Goal: Book appointment/travel/reservation

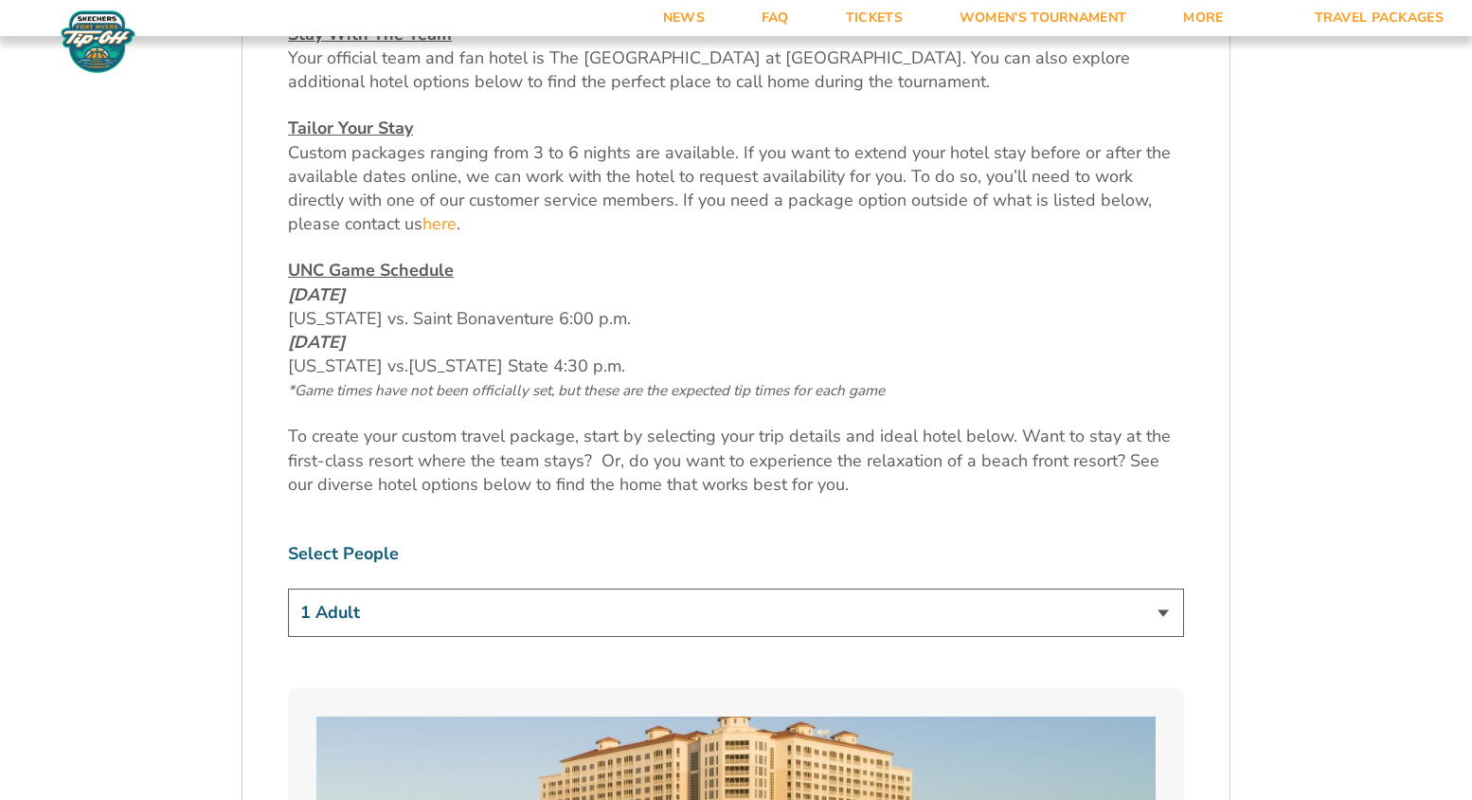
scroll to position [846, 0]
click at [456, 604] on select "1 Adult 2 Adults 3 Adults 4 Adults 2 Adults + 1 Child 2 Adults + 2 Children 2 A…" at bounding box center [736, 611] width 896 height 48
click at [288, 587] on select "1 Adult 2 Adults 3 Adults 4 Adults 2 Adults + 1 Child 2 Adults + 2 Children 2 A…" at bounding box center [736, 611] width 896 height 48
click at [432, 614] on select "1 Adult 2 Adults 3 Adults 4 Adults 2 Adults + 1 Child 2 Adults + 2 Children 2 A…" at bounding box center [736, 611] width 896 height 48
select select "2 Adults"
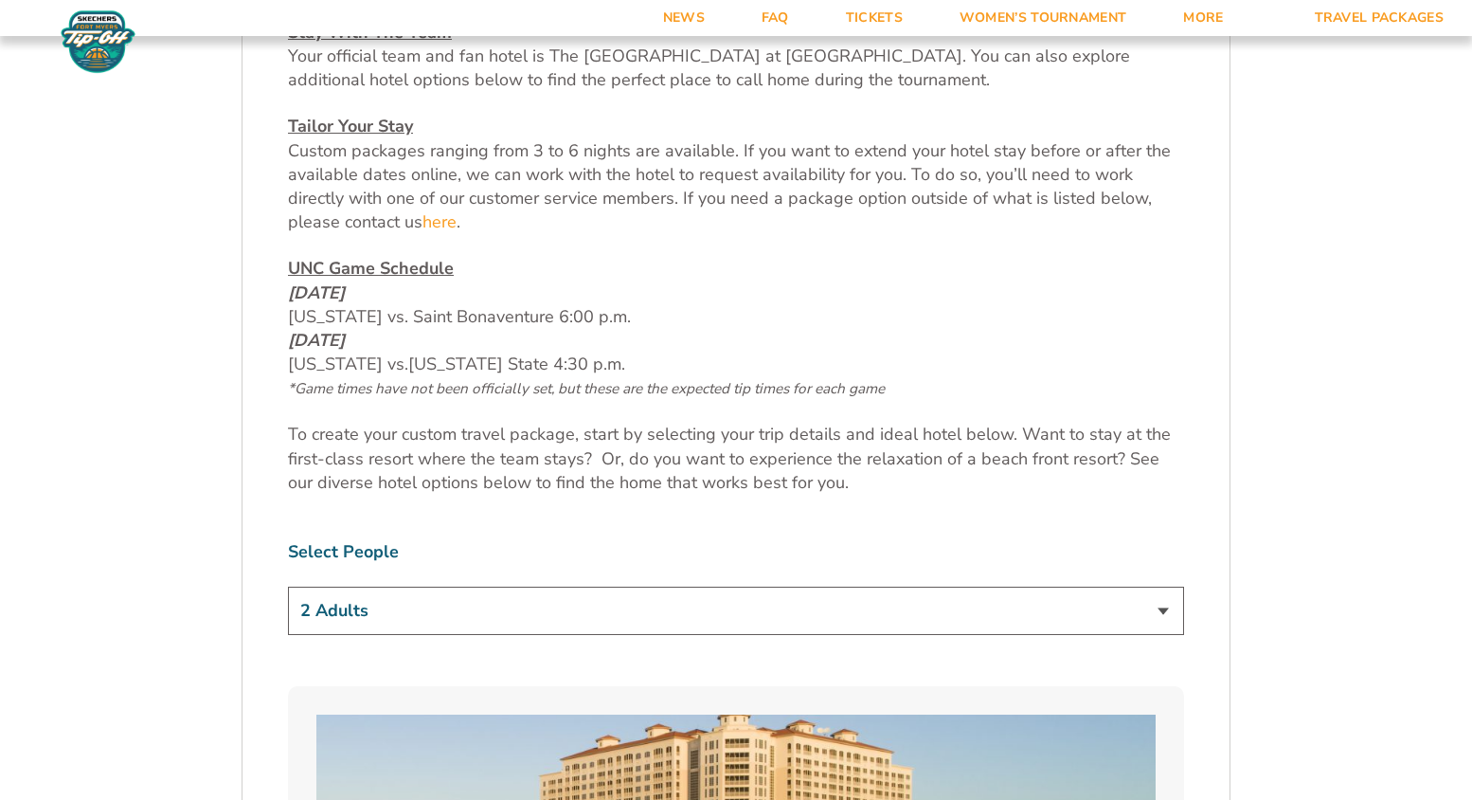
click at [288, 587] on select "1 Adult 2 Adults 3 Adults 4 Adults 2 Adults + 1 Child 2 Adults + 2 Children 2 A…" at bounding box center [736, 611] width 896 height 48
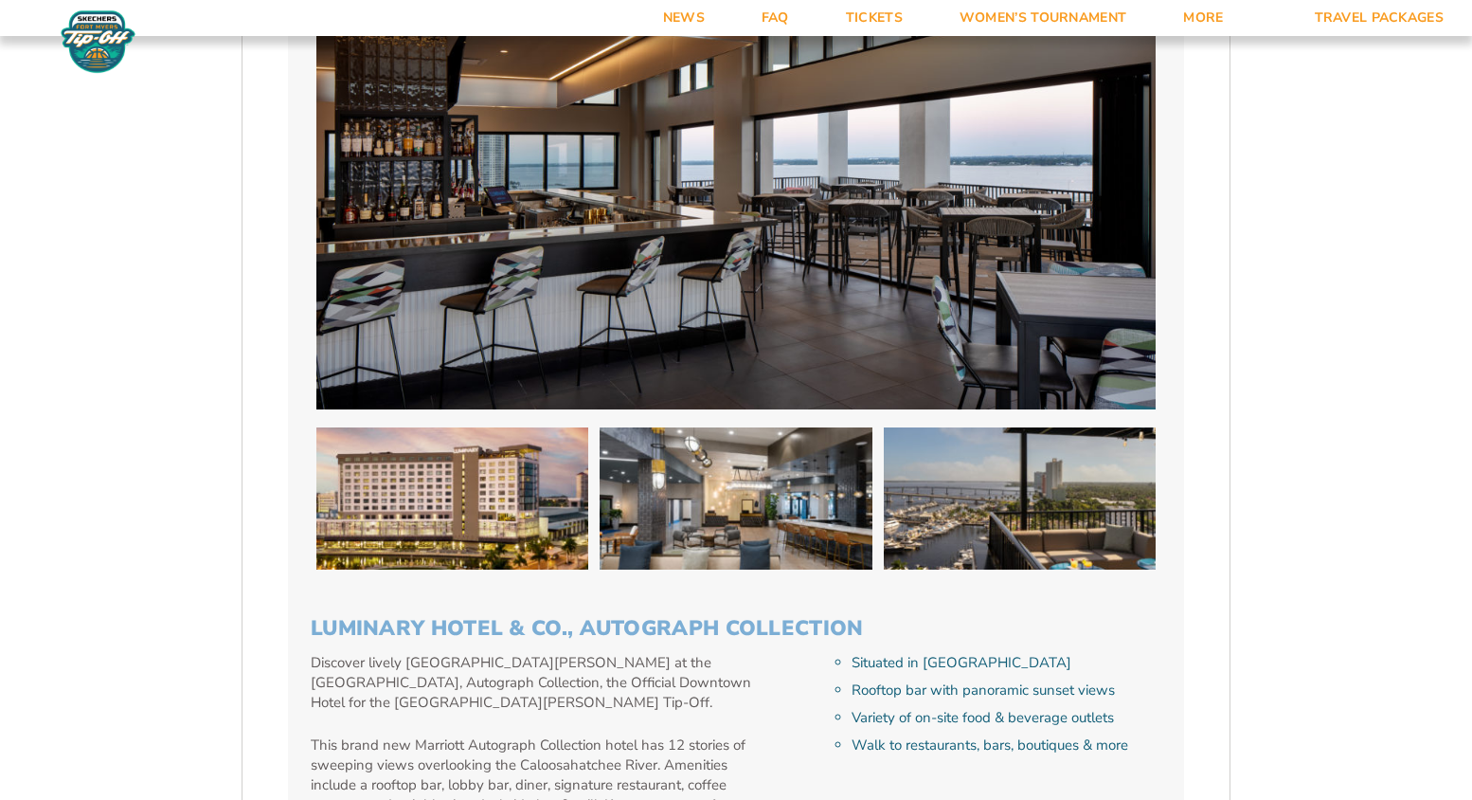
scroll to position [5554, 0]
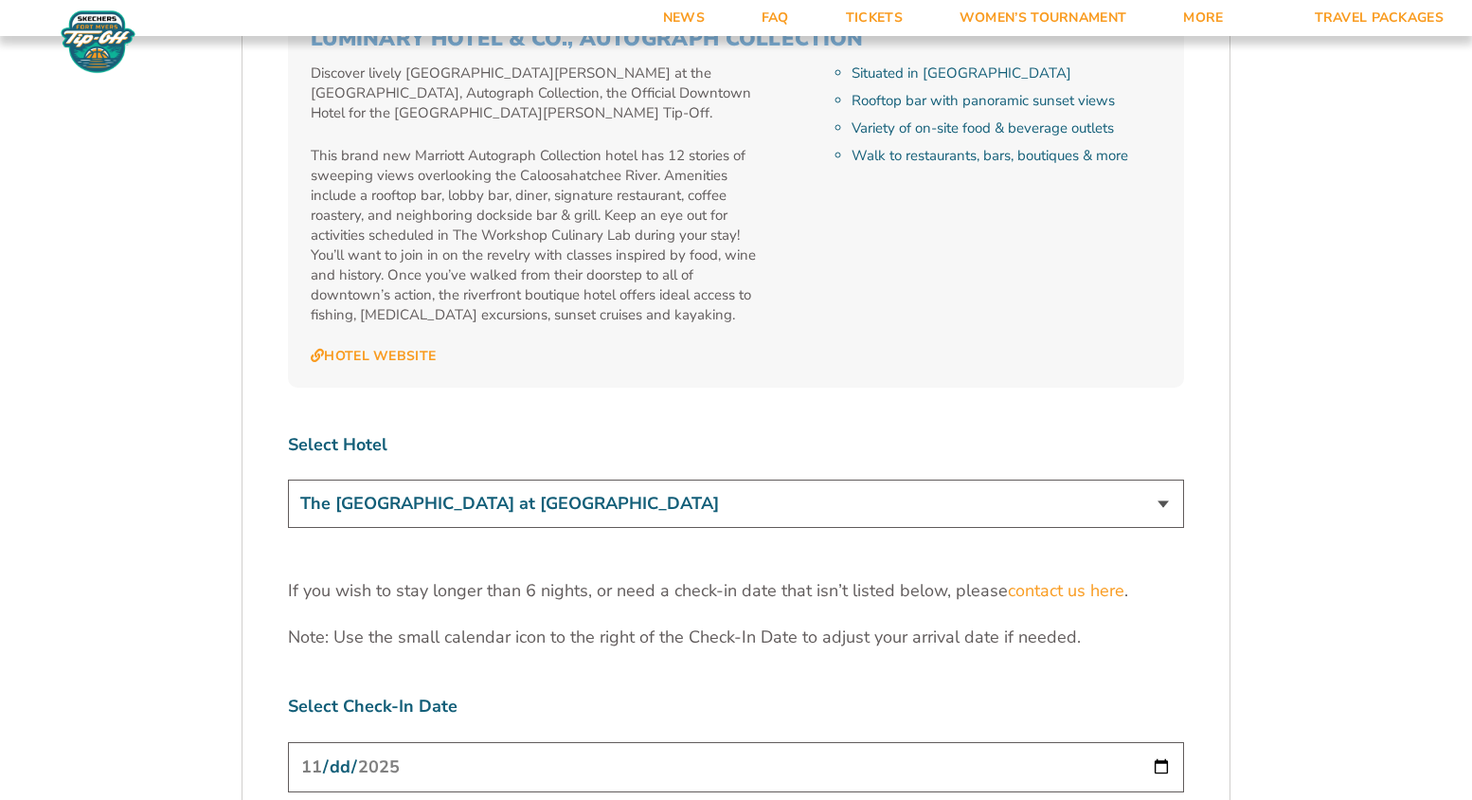
click at [615, 479] on select "The [GEOGRAPHIC_DATA] at [GEOGRAPHIC_DATA] [GEOGRAPHIC_DATA] [GEOGRAPHIC_DATA],…" at bounding box center [736, 503] width 896 height 48
click at [288, 479] on select "The [GEOGRAPHIC_DATA] at [GEOGRAPHIC_DATA] [GEOGRAPHIC_DATA] [GEOGRAPHIC_DATA],…" at bounding box center [736, 503] width 896 height 48
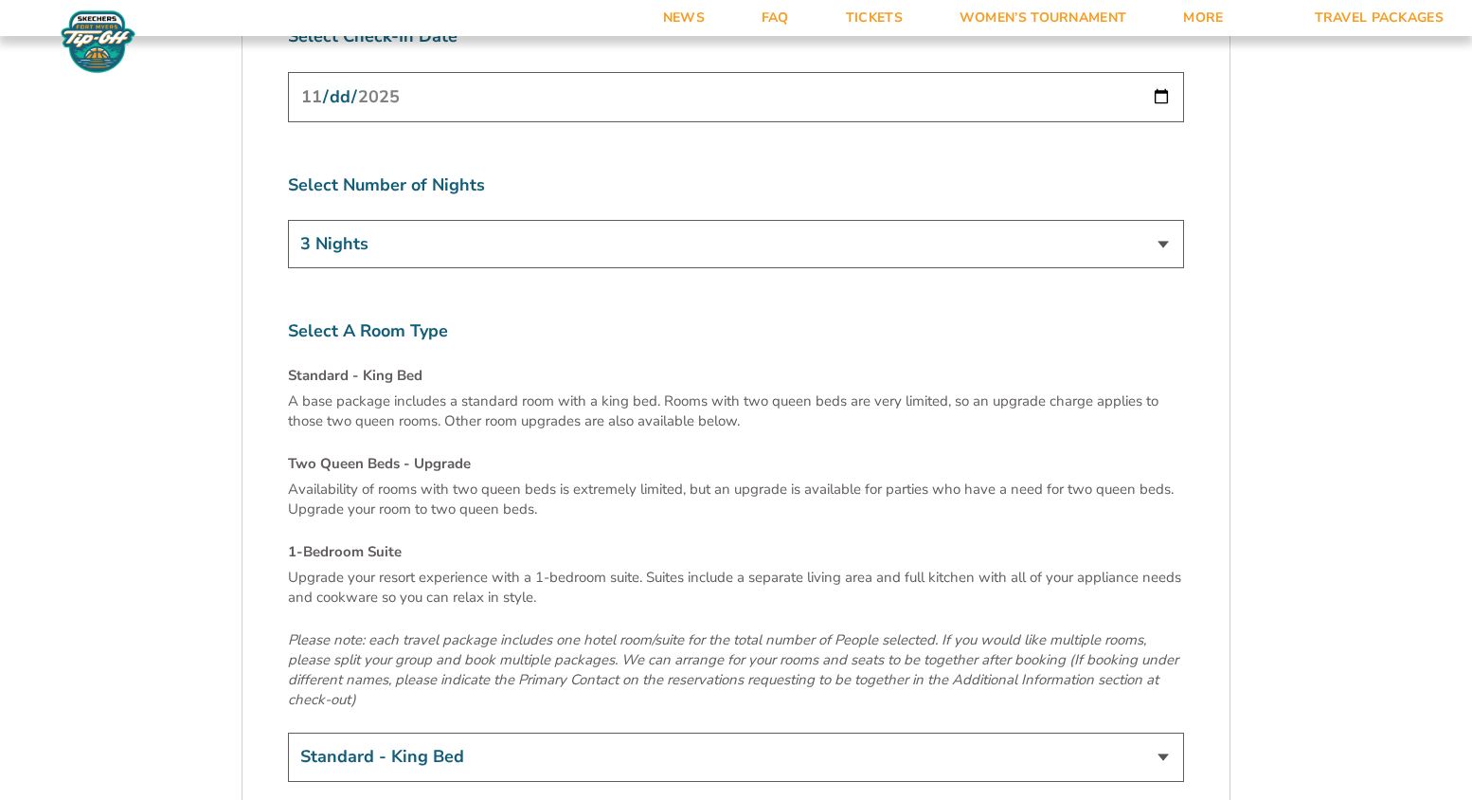
scroll to position [5833, 0]
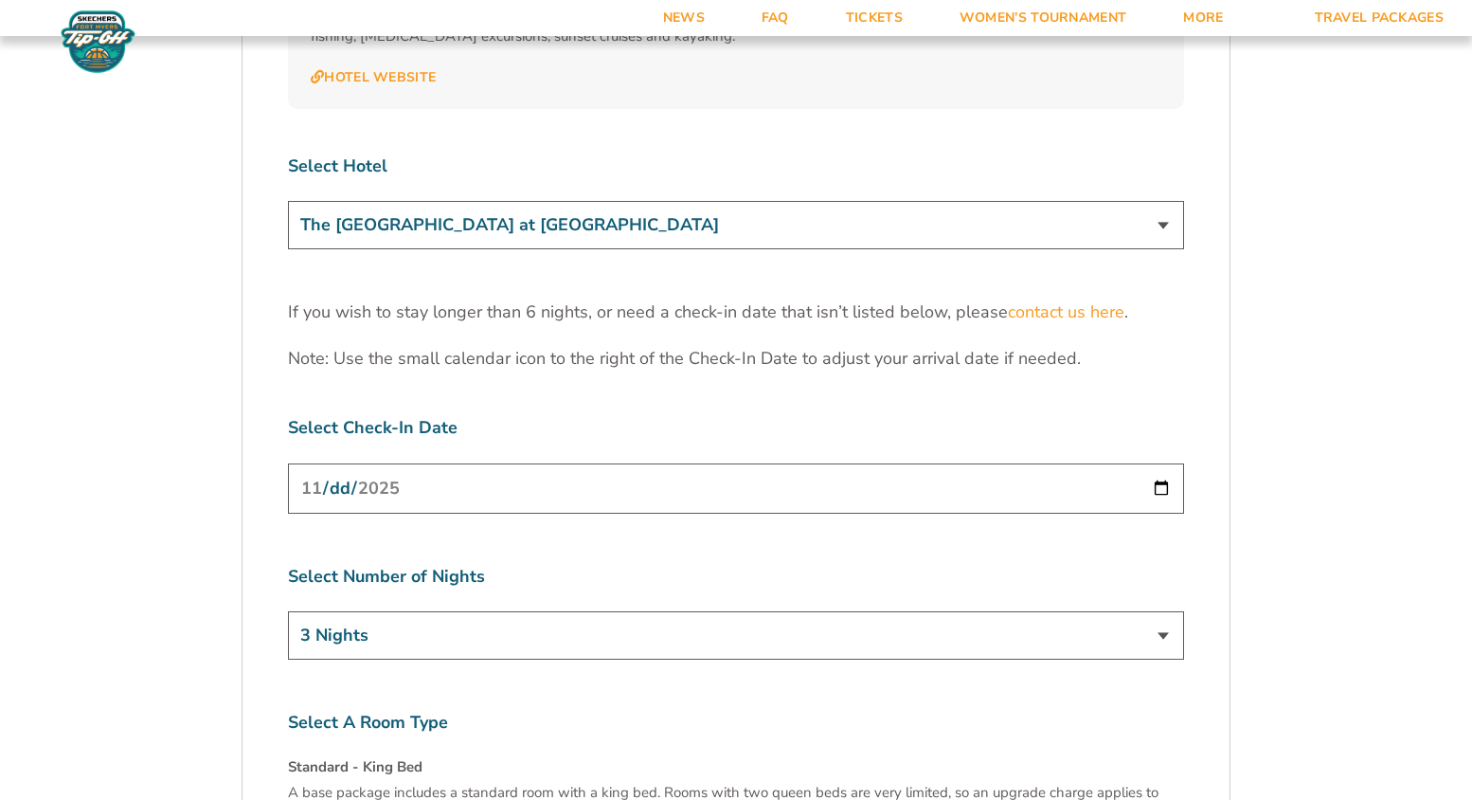
click at [408, 463] on input "[DATE]" at bounding box center [736, 488] width 896 height 50
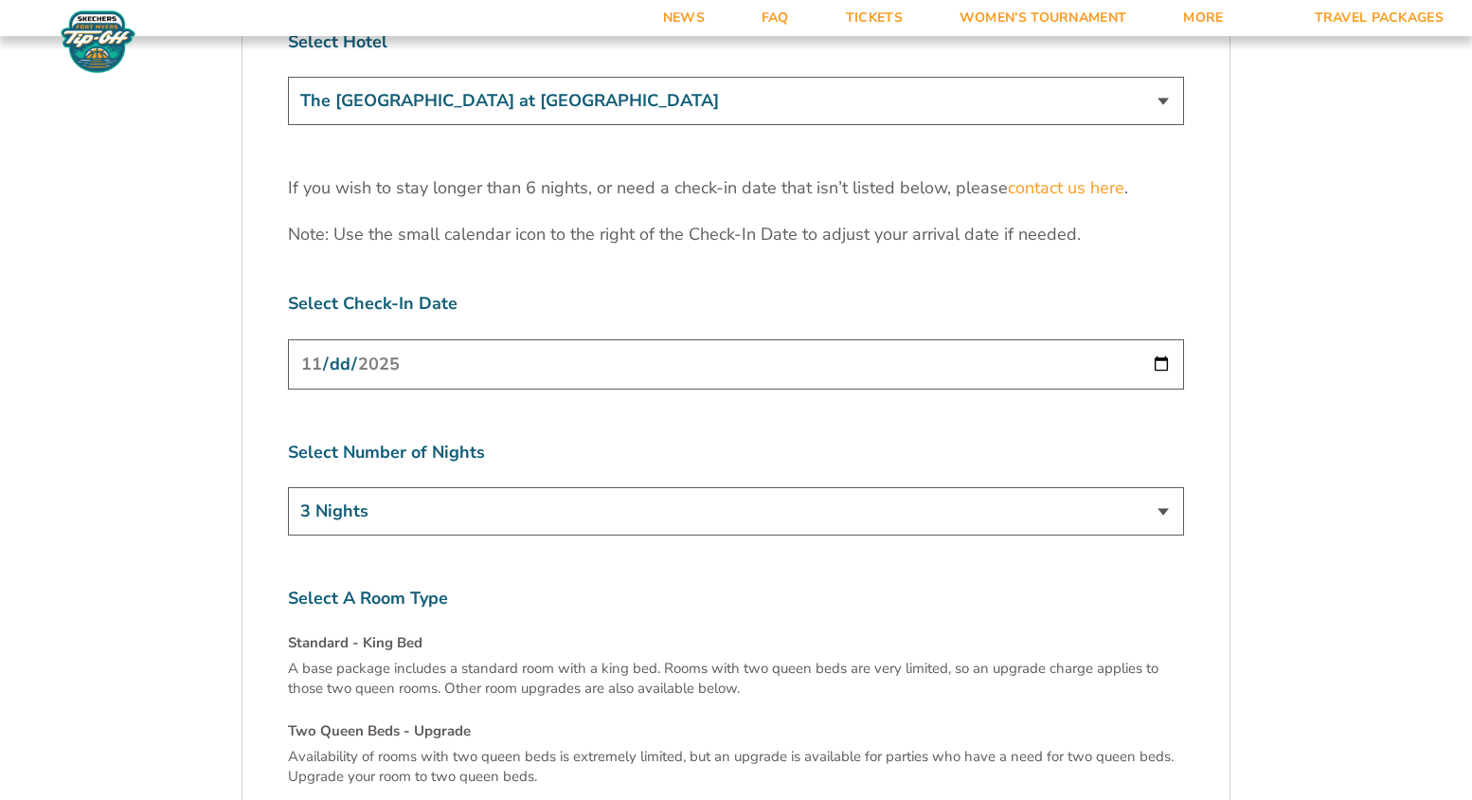
scroll to position [5968, 0]
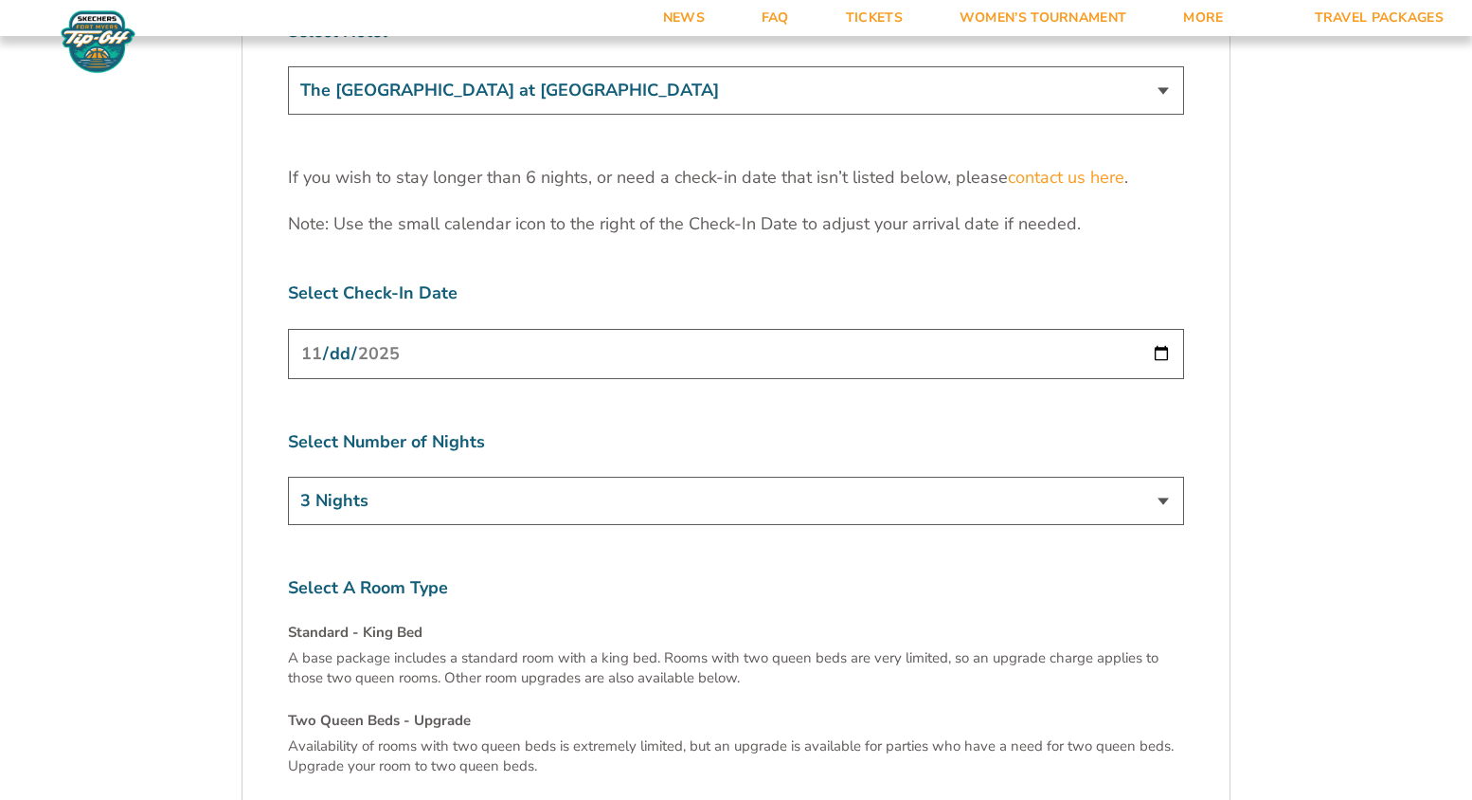
type input "[DATE]"
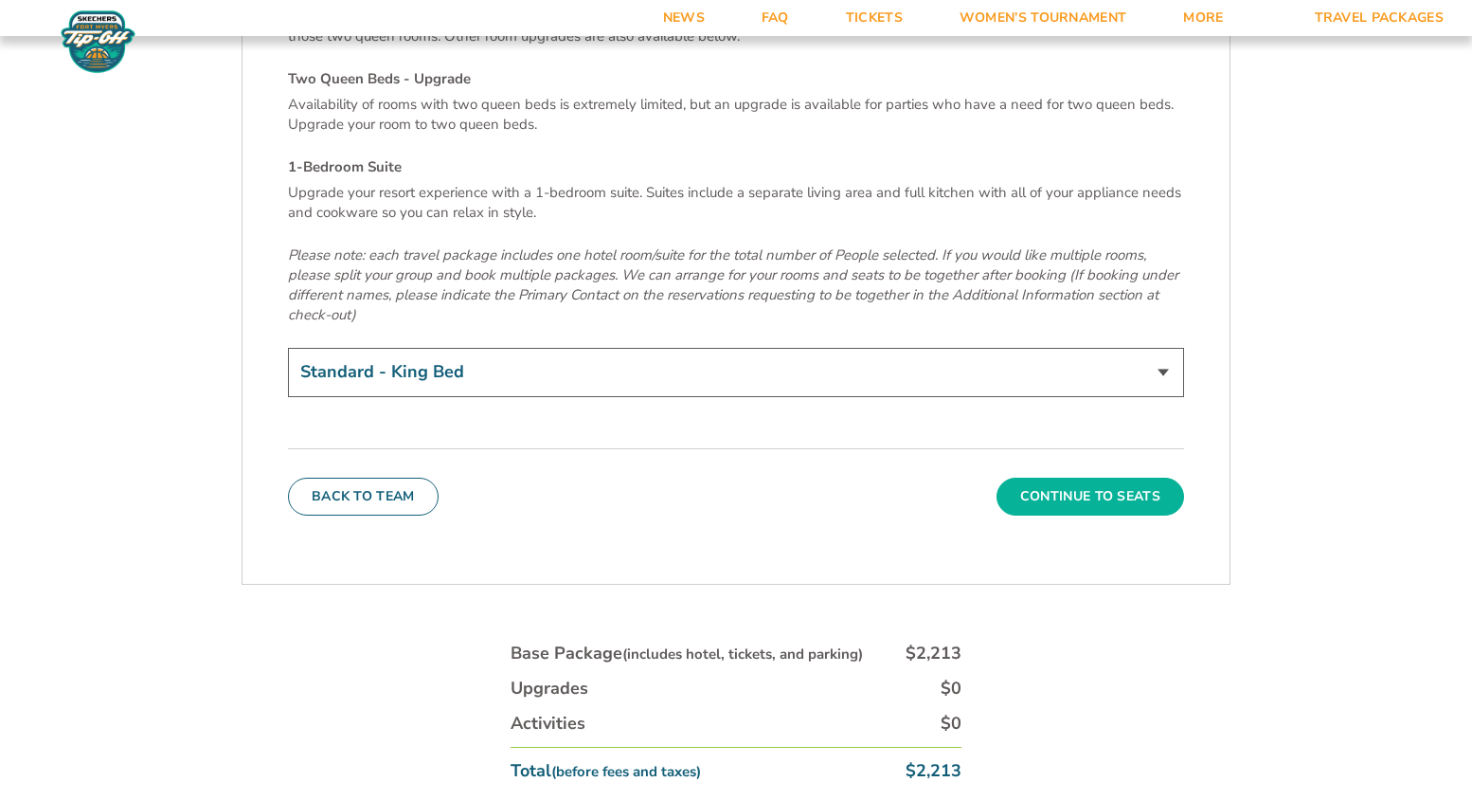
scroll to position [6643, 0]
